Goal: Task Accomplishment & Management: Complete application form

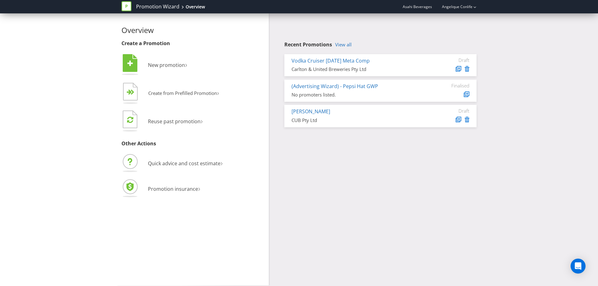
click at [344, 46] on link "View all" at bounding box center [343, 44] width 17 height 5
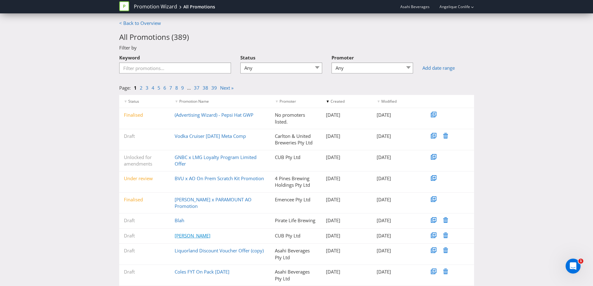
click at [187, 233] on link "[PERSON_NAME]" at bounding box center [193, 236] width 36 height 6
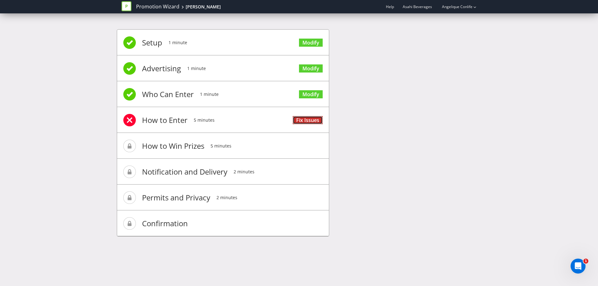
click at [303, 118] on link "Fix Issues" at bounding box center [308, 120] width 30 height 8
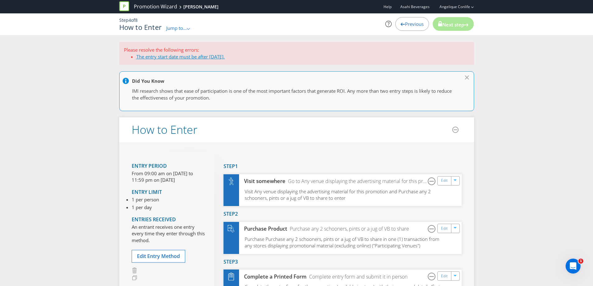
click at [164, 57] on link "The entry start date must be after [DATE]." at bounding box center [180, 57] width 88 height 6
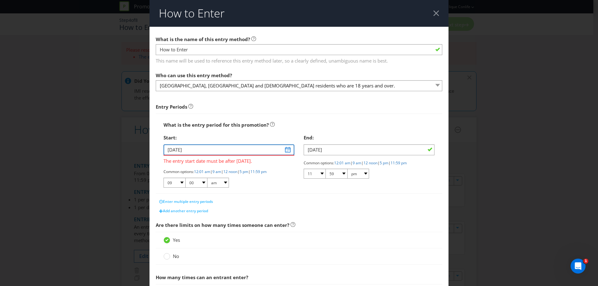
click at [284, 149] on input "[DATE]" at bounding box center [229, 150] width 131 height 11
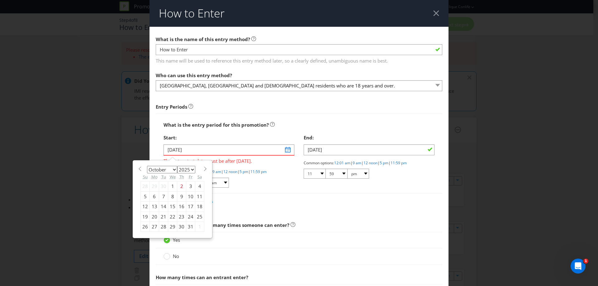
click at [173, 170] on select "January February March April May June July August September October November De…" at bounding box center [162, 169] width 30 height 7
select select "11"
click at [147, 166] on select "January February March April May June July August September October November De…" at bounding box center [162, 169] width 30 height 7
click at [153, 185] on div "1" at bounding box center [154, 187] width 9 height 10
type input "[DATE]"
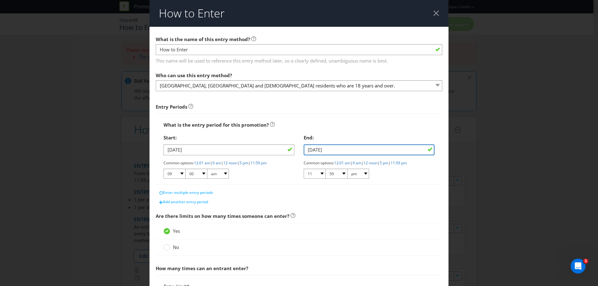
click at [321, 150] on input "[DATE]" at bounding box center [369, 150] width 131 height 11
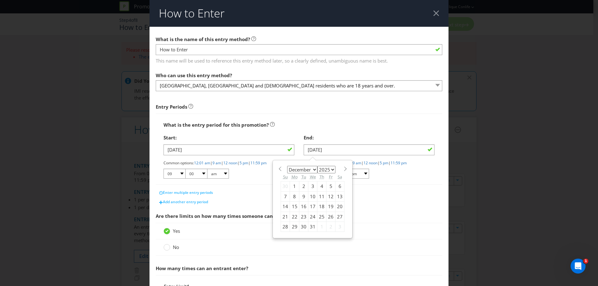
click at [310, 228] on div "31" at bounding box center [312, 227] width 9 height 10
type input "[DATE]"
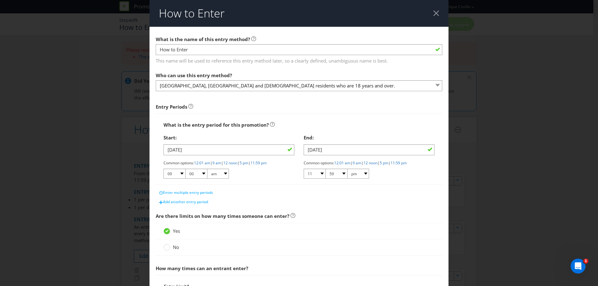
click at [351, 110] on div "Entry Periods" at bounding box center [299, 107] width 287 height 7
click at [270, 104] on div "Entry Periods" at bounding box center [299, 107] width 287 height 7
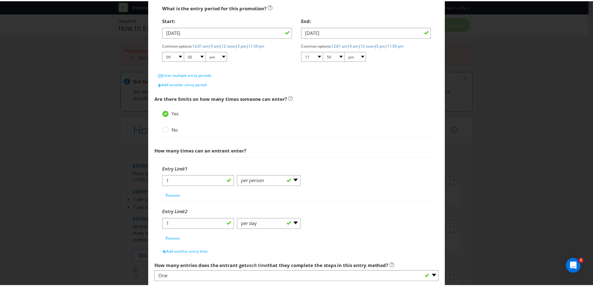
scroll to position [156, 0]
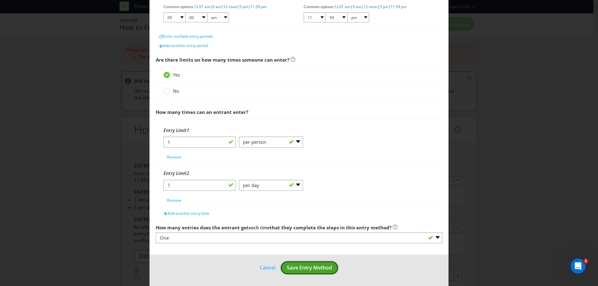
click at [292, 269] on span "Save Entry Method" at bounding box center [309, 267] width 45 height 7
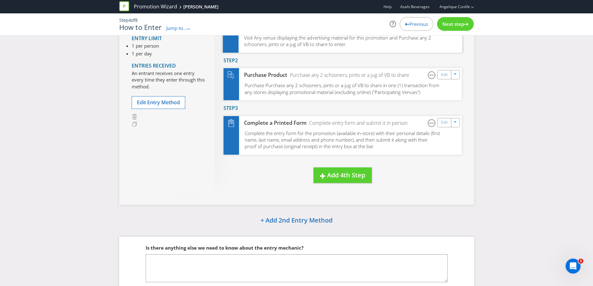
scroll to position [161, 0]
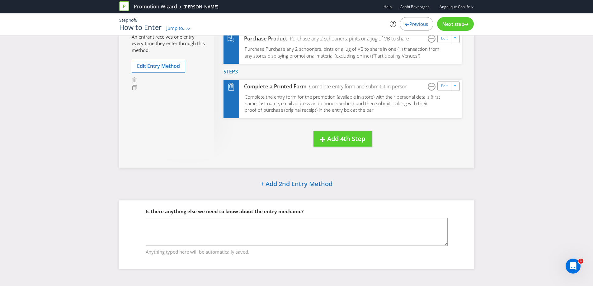
click at [451, 24] on span "Next step" at bounding box center [454, 24] width 22 height 6
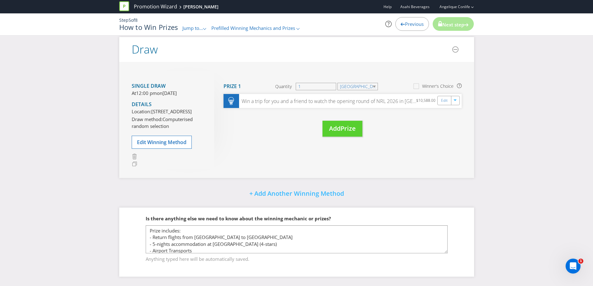
scroll to position [153, 0]
click at [259, 126] on div "Move Here Drag here to move prize Prize 1 Quantity 1 NSW Winner's Choice Win a …" at bounding box center [338, 110] width 248 height 78
click at [262, 160] on div "Single draw At 12:00 pm [DATE][DATE] Details Location: [STREET_ADDRESS] Draw me…" at bounding box center [296, 120] width 355 height 116
click at [412, 112] on div "Move Here Drag here to move prize Prize 1 Quantity 1 NSW Winner's Choice Win a …" at bounding box center [338, 110] width 248 height 78
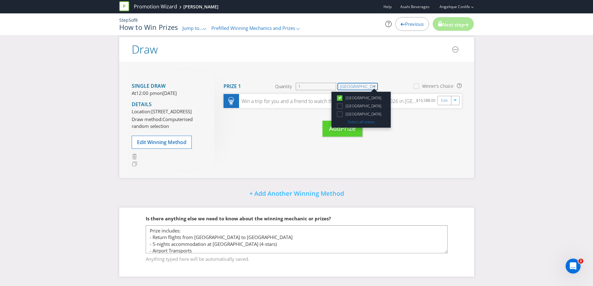
click at [361, 83] on select "[GEOGRAPHIC_DATA]" at bounding box center [358, 86] width 40 height 7
click at [364, 103] on label "[GEOGRAPHIC_DATA]" at bounding box center [359, 106] width 46 height 7
click at [0, 0] on input "[GEOGRAPHIC_DATA]" at bounding box center [0, 0] width 0 height 0
click at [363, 112] on span "[GEOGRAPHIC_DATA]" at bounding box center [364, 114] width 36 height 5
click at [0, 0] on input "[GEOGRAPHIC_DATA]" at bounding box center [0, 0] width 0 height 0
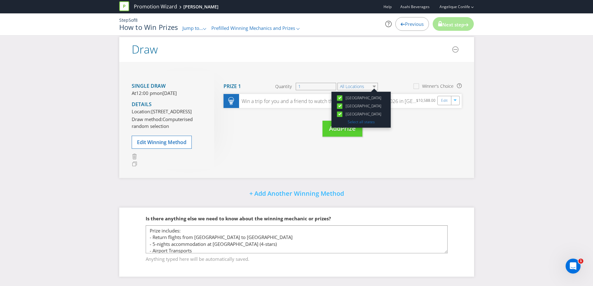
click at [391, 116] on div "Move Here Drag here to move prize Prize 1 Quantity 1 All Locations [GEOGRAPHIC_…" at bounding box center [338, 110] width 248 height 78
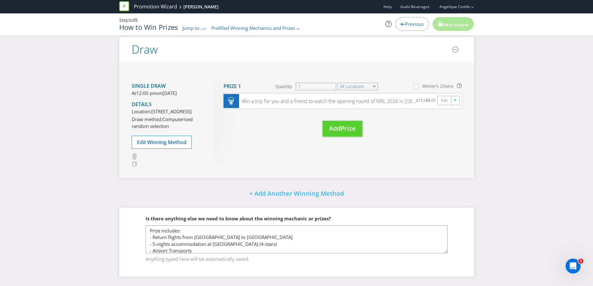
click at [402, 142] on div "Single draw At 12:00 pm [DATE][DATE] Details Location: [STREET_ADDRESS] Draw me…" at bounding box center [296, 120] width 355 height 116
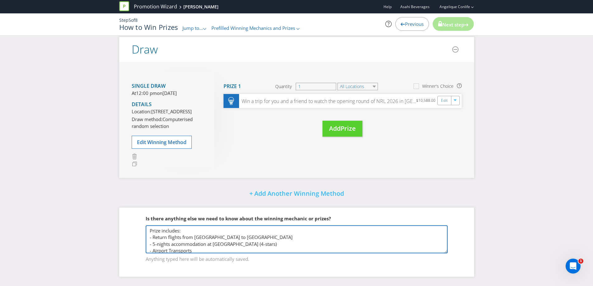
click at [251, 234] on textarea "Prize includes: - Return flights from [GEOGRAPHIC_DATA] to [GEOGRAPHIC_DATA] - …" at bounding box center [297, 240] width 302 height 28
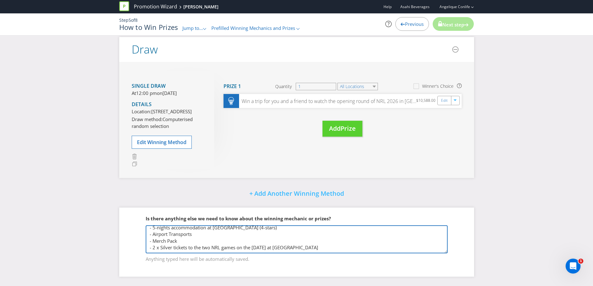
click at [303, 246] on textarea "Prize includes: - Return flights from [GEOGRAPHIC_DATA] to [GEOGRAPHIC_DATA] - …" at bounding box center [297, 240] width 302 height 28
click at [308, 248] on textarea "Prize includes: - Return flights from [GEOGRAPHIC_DATA] to [GEOGRAPHIC_DATA] - …" at bounding box center [297, 240] width 302 height 28
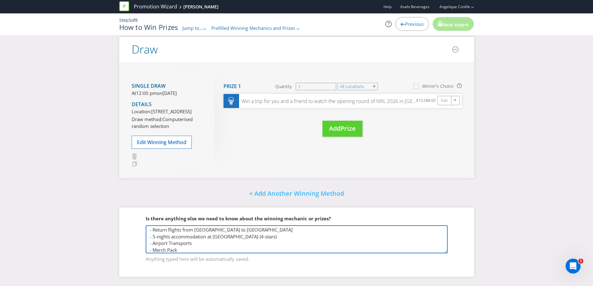
scroll to position [0, 0]
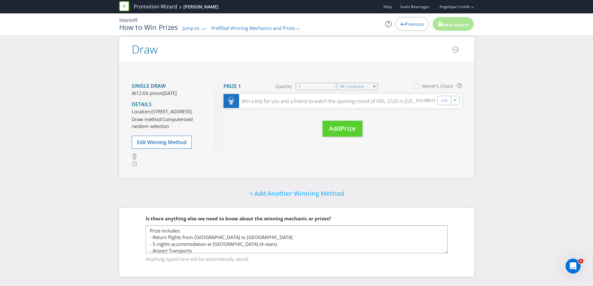
click at [257, 145] on div "Single draw At 12:00 pm [DATE][DATE] Details Location: [STREET_ADDRESS] Draw me…" at bounding box center [296, 120] width 355 height 116
click at [236, 127] on h3 "Drag here to move prize" at bounding box center [230, 135] width 13 height 27
click at [391, 101] on div "Move Here Drag here to move prize Prize 1 Quantity 1 All Locations Winner's Cho…" at bounding box center [338, 110] width 248 height 78
click at [417, 106] on div "Move Here Drag here to move prize Prize 1 Quantity 1 All Locations Winner's Cho…" at bounding box center [338, 110] width 248 height 78
click at [441, 30] on div "Next step" at bounding box center [453, 24] width 41 height 14
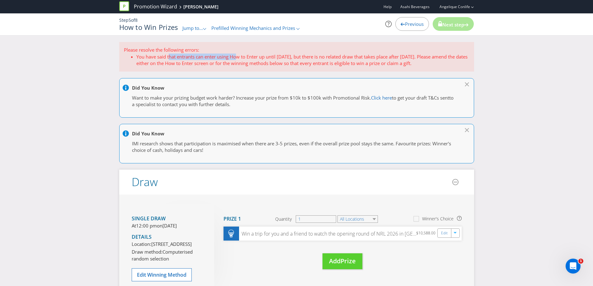
drag, startPoint x: 169, startPoint y: 58, endPoint x: 239, endPoint y: 56, distance: 69.8
click at [239, 56] on li "You have said that entrants can enter using How to Enter up until [DATE], but t…" at bounding box center [302, 60] width 333 height 13
drag, startPoint x: 227, startPoint y: 56, endPoint x: 291, endPoint y: 57, distance: 63.5
click at [291, 57] on li "You have said that entrants can enter using How to Enter up until [DATE], but t…" at bounding box center [302, 60] width 333 height 13
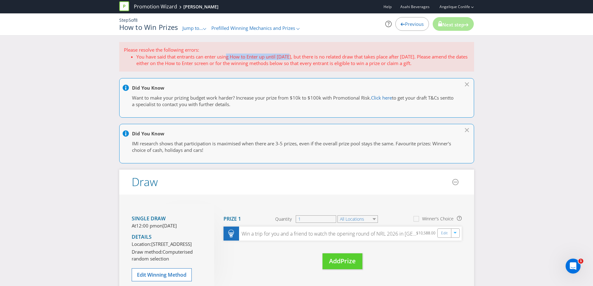
click at [291, 57] on li "You have said that entrants can enter using How to Enter up until [DATE], but t…" at bounding box center [302, 60] width 333 height 13
drag, startPoint x: 245, startPoint y: 56, endPoint x: 287, endPoint y: 59, distance: 41.5
click at [287, 59] on li "You have said that entrants can enter using How to Enter up until [DATE], but t…" at bounding box center [302, 60] width 333 height 13
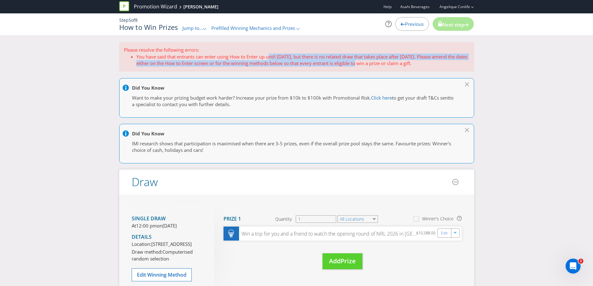
drag, startPoint x: 273, startPoint y: 57, endPoint x: 373, endPoint y: 61, distance: 100.4
click at [373, 61] on li "You have said that entrants can enter using How to Enter up until [DATE], but t…" at bounding box center [302, 60] width 333 height 13
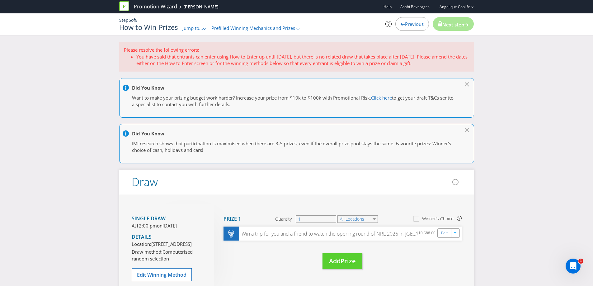
click at [374, 57] on li "You have said that entrants can enter using How to Enter up until [DATE], but t…" at bounding box center [302, 60] width 333 height 13
click at [155, 229] on p "At 12:00 pm [DATE][DATE]" at bounding box center [168, 226] width 73 height 7
click at [156, 227] on span "12:00 pm" at bounding box center [146, 226] width 21 height 6
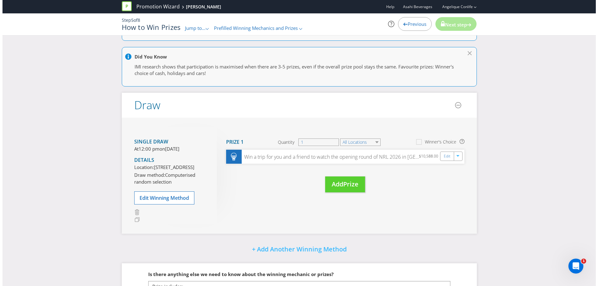
scroll to position [93, 0]
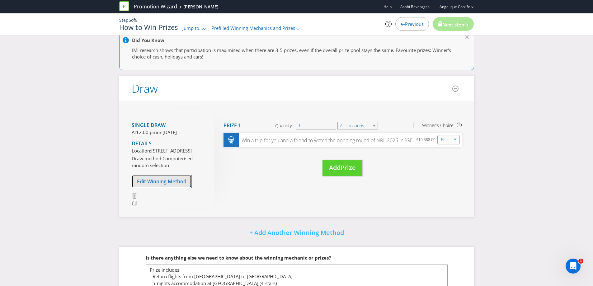
click at [159, 185] on span "Edit Winning Method" at bounding box center [162, 181] width 50 height 7
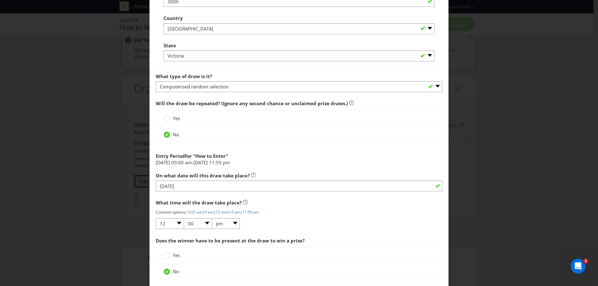
scroll to position [529, 0]
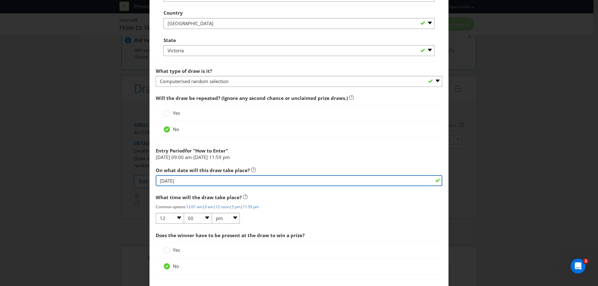
click at [179, 179] on input "[DATE]" at bounding box center [299, 180] width 287 height 11
click at [170, 181] on input "[DATE]" at bounding box center [299, 180] width 287 height 11
type input "[DATE]"
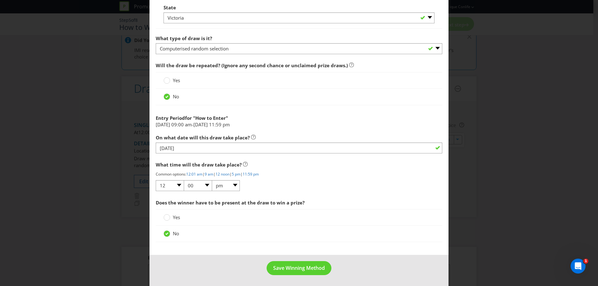
scroll to position [563, 0]
click at [291, 266] on span "Save Winning Method" at bounding box center [299, 267] width 52 height 7
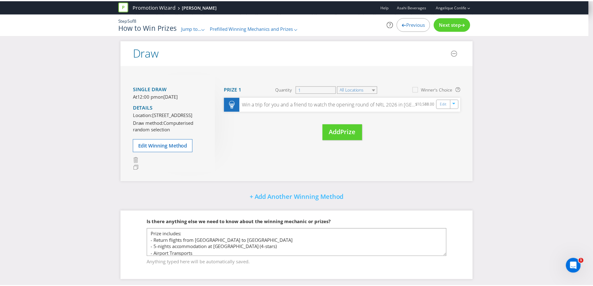
scroll to position [57, 0]
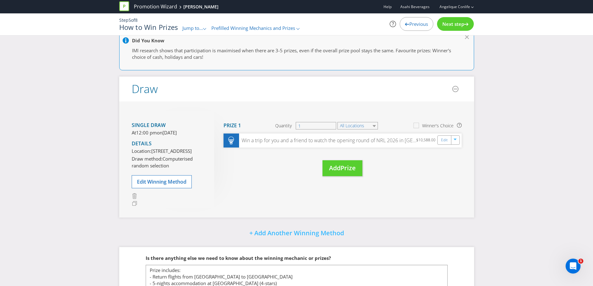
click at [455, 27] on span "Next step" at bounding box center [454, 24] width 22 height 6
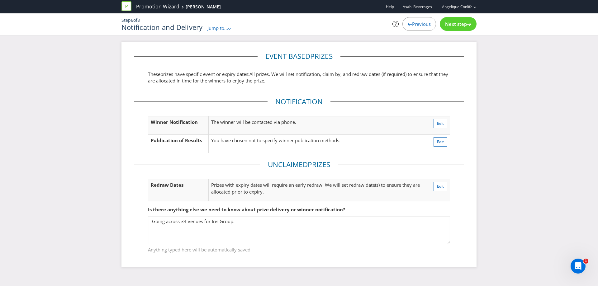
click at [458, 23] on span "Next step" at bounding box center [456, 24] width 22 height 6
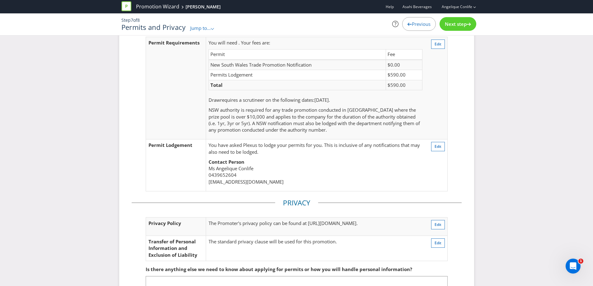
scroll to position [85, 0]
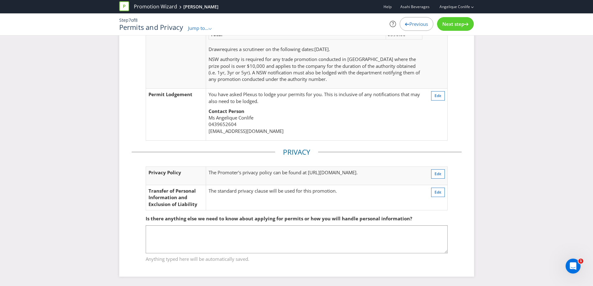
click at [457, 22] on span "Next step" at bounding box center [454, 24] width 22 height 6
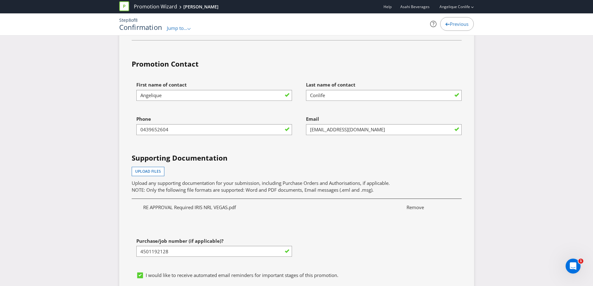
scroll to position [2025, 0]
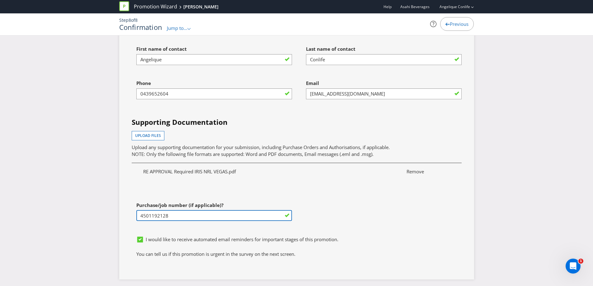
click at [199, 210] on input "4501192128" at bounding box center [214, 215] width 156 height 11
drag, startPoint x: 201, startPoint y: 209, endPoint x: 119, endPoint y: 203, distance: 81.8
click at [344, 215] on div "First name of contact [PERSON_NAME] Last name of contact Conlife Phone [PHONE_N…" at bounding box center [296, 138] width 339 height 190
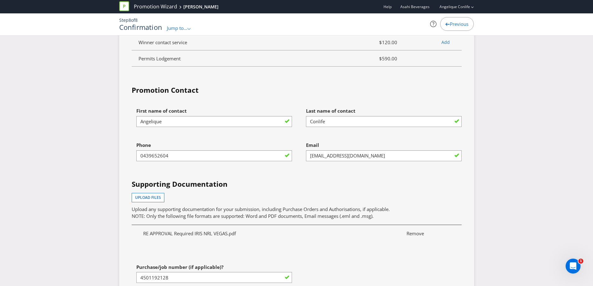
scroll to position [1962, 0]
click at [155, 195] on span "Upload files" at bounding box center [148, 197] width 26 height 5
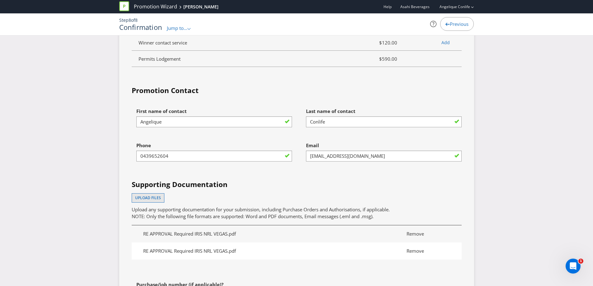
click at [420, 248] on span "Remove" at bounding box center [428, 251] width 53 height 7
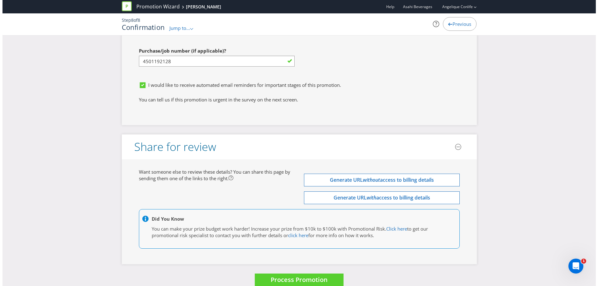
scroll to position [2182, 0]
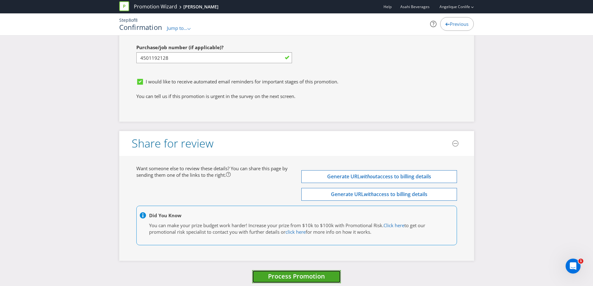
click at [318, 272] on span "Process Promotion" at bounding box center [296, 276] width 57 height 8
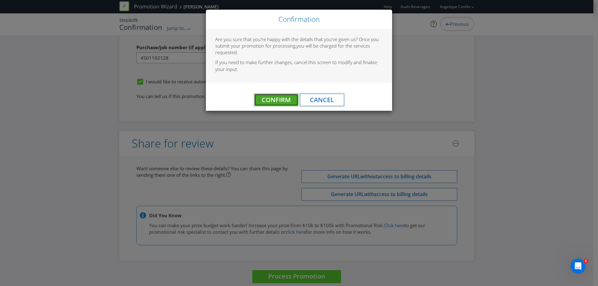
click at [266, 98] on span "Confirm" at bounding box center [276, 100] width 29 height 8
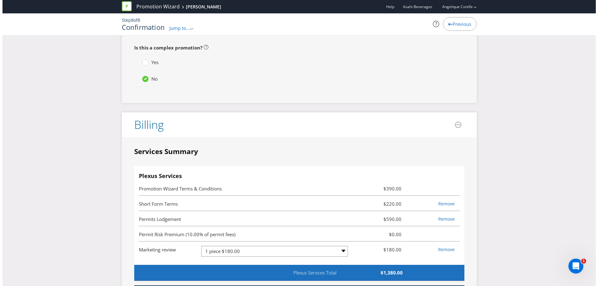
scroll to position [0, 0]
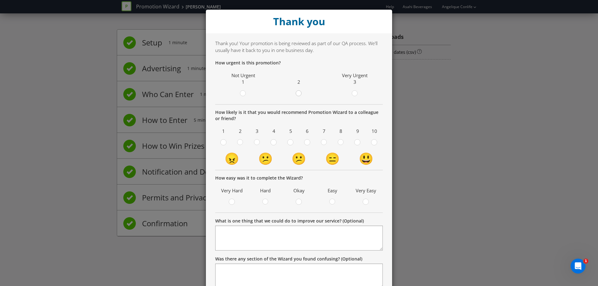
click at [297, 93] on div at bounding box center [298, 91] width 3 height 3
click at [0, 0] on input "radio" at bounding box center [0, 0] width 0 height 0
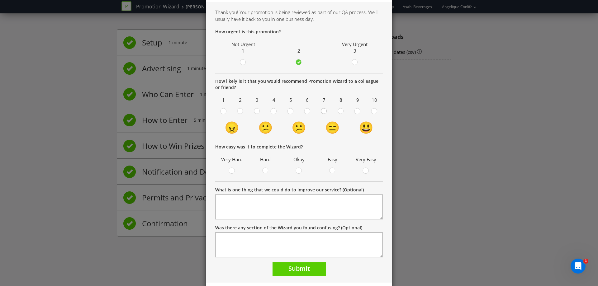
click at [324, 113] on icon at bounding box center [324, 111] width 6 height 6
click at [0, 0] on input "radio" at bounding box center [0, 0] width 0 height 0
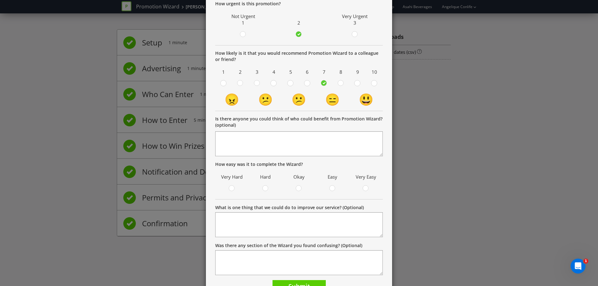
scroll to position [93, 0]
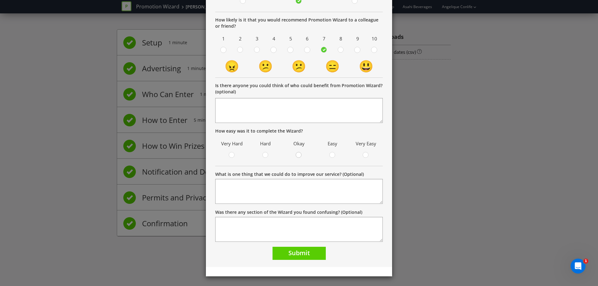
click at [299, 155] on circle at bounding box center [299, 155] width 6 height 6
click at [0, 0] on input "radio" at bounding box center [0, 0] width 0 height 0
click at [297, 253] on span "Submit" at bounding box center [298, 253] width 21 height 8
